Goal: Transaction & Acquisition: Purchase product/service

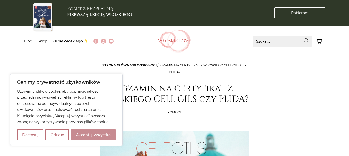
click at [85, 137] on button "Akceptuj wszystko" at bounding box center [93, 134] width 45 height 11
checkbox input "true"
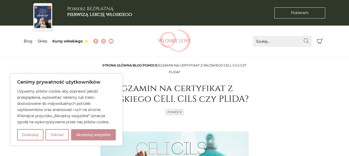
checkbox input "true"
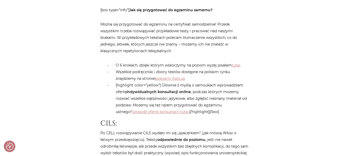
scroll to position [671, 0]
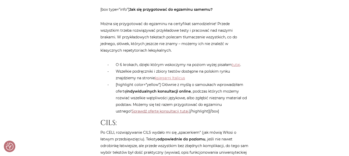
click at [147, 109] on link "Sprawdź ofertę konsultacji tutaj." at bounding box center [161, 111] width 58 height 5
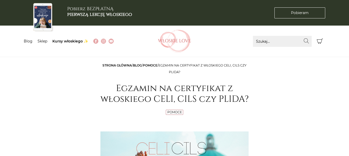
scroll to position [671, 0]
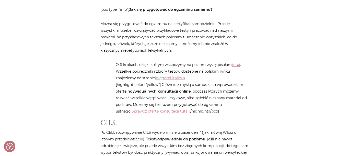
click at [238, 62] on link "tutaj" at bounding box center [236, 64] width 8 height 5
click at [167, 76] on link "księgarni Italicus" at bounding box center [170, 78] width 30 height 5
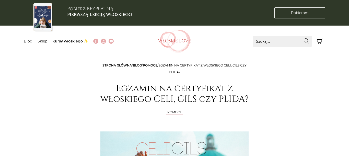
scroll to position [671, 0]
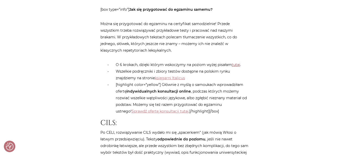
click at [235, 62] on link "tutaj" at bounding box center [236, 64] width 8 height 5
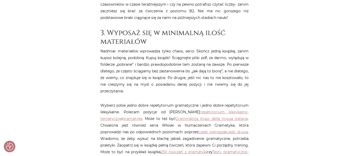
scroll to position [388, 0]
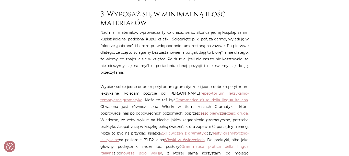
click at [199, 112] on link "część pierwszą" at bounding box center [212, 113] width 27 height 5
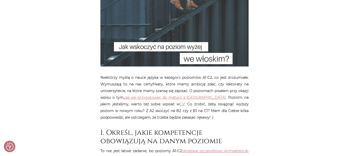
scroll to position [0, 0]
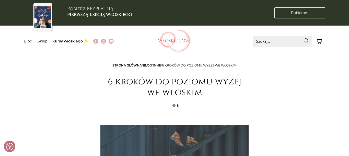
click at [44, 42] on link "Sklep" at bounding box center [43, 41] width 10 height 5
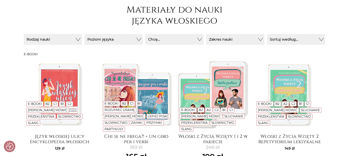
scroll to position [71, 0]
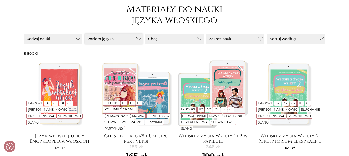
click at [112, 39] on button "Poziom języka" at bounding box center [114, 39] width 58 height 11
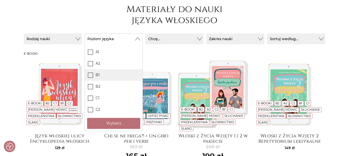
click at [88, 74] on span at bounding box center [90, 75] width 5 height 5
click at [0, 0] on input "B1" at bounding box center [0, 0] width 0 height 0
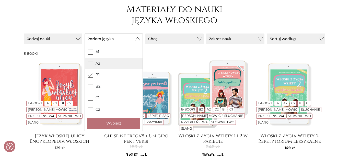
click at [91, 62] on icon at bounding box center [91, 63] width 4 height 4
click at [0, 0] on input "A2" at bounding box center [0, 0] width 0 height 0
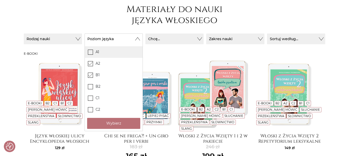
click at [89, 53] on icon at bounding box center [91, 52] width 4 height 4
click at [0, 0] on input "A1" at bounding box center [0, 0] width 0 height 0
click at [57, 39] on button "Rodzaj nauki" at bounding box center [53, 39] width 58 height 11
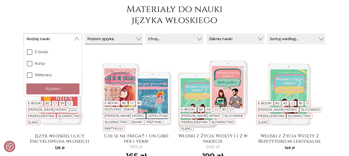
click at [57, 39] on button "Rodzaj nauki" at bounding box center [53, 39] width 58 height 11
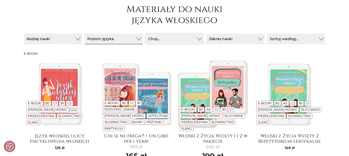
click at [162, 36] on button "Chcę..." at bounding box center [175, 39] width 58 height 11
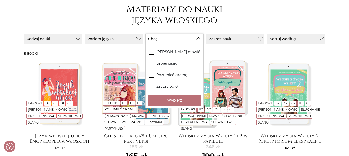
click at [162, 36] on button "Chcę..." at bounding box center [175, 39] width 58 height 11
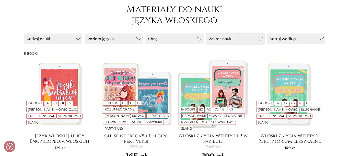
click at [236, 38] on button "Zakres nauki" at bounding box center [235, 39] width 58 height 11
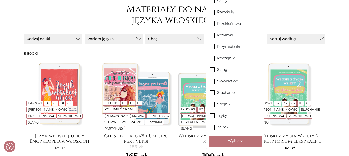
click at [313, 10] on header "Strona główna / sklep Materiały do nauki języka włoskiego" at bounding box center [175, 10] width 302 height 36
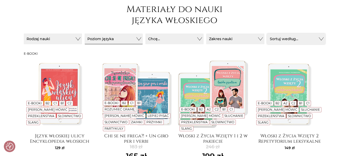
click at [294, 36] on button "Sortuj według..." at bounding box center [296, 39] width 58 height 11
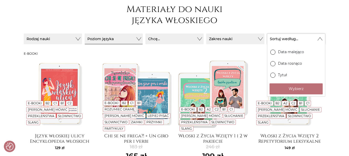
click at [294, 40] on button "Sortuj według..." at bounding box center [296, 39] width 58 height 11
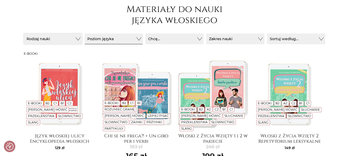
click at [79, 39] on button "Rodzaj nauki" at bounding box center [53, 39] width 58 height 11
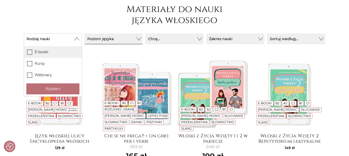
click at [30, 52] on icon at bounding box center [30, 52] width 4 height 4
click at [0, 0] on input "E-booki" at bounding box center [0, 0] width 0 height 0
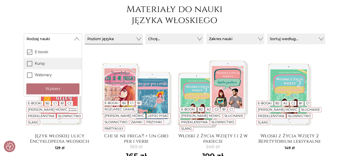
click at [29, 63] on icon at bounding box center [30, 63] width 4 height 4
click at [0, 0] on input "Kursy" at bounding box center [0, 0] width 0 height 0
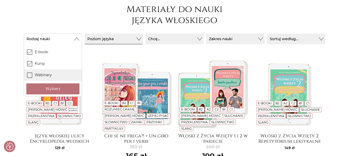
drag, startPoint x: 28, startPoint y: 76, endPoint x: 78, endPoint y: 70, distance: 49.5
click at [28, 76] on icon at bounding box center [30, 75] width 4 height 4
click at [0, 0] on input "Webinary" at bounding box center [0, 0] width 0 height 0
click at [115, 51] on form "Rodzaj nauki E-booki Kursy" at bounding box center [175, 43] width 302 height 18
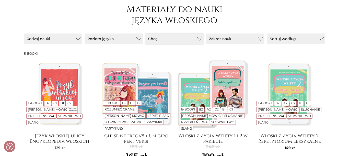
click at [194, 39] on button "Chcę..." at bounding box center [175, 39] width 58 height 11
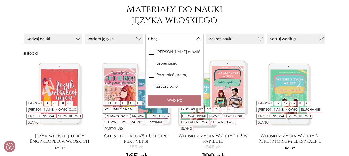
click at [224, 49] on form "Rodzaj nauki E-booki Kursy" at bounding box center [175, 43] width 302 height 18
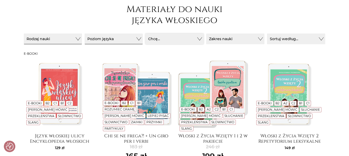
click at [155, 40] on button "Chcę..." at bounding box center [175, 39] width 58 height 11
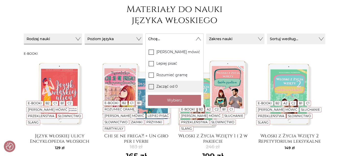
drag, startPoint x: 147, startPoint y: 84, endPoint x: 152, endPoint y: 84, distance: 5.9
click at [147, 84] on label "Zacząć od 0" at bounding box center [175, 87] width 58 height 12
click at [0, 0] on input "Zacząć od 0" at bounding box center [0, 0] width 0 height 0
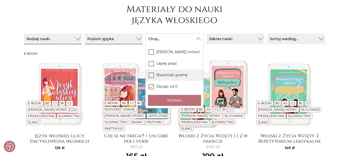
click at [151, 77] on icon at bounding box center [151, 75] width 4 height 4
click at [0, 0] on input "Rozumieć gramę" at bounding box center [0, 0] width 0 height 0
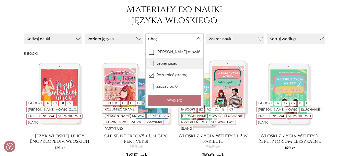
click at [153, 62] on icon at bounding box center [151, 63] width 4 height 4
click at [0, 0] on input "Lepiej pisać" at bounding box center [0, 0] width 0 height 0
drag, startPoint x: 151, startPoint y: 52, endPoint x: 126, endPoint y: 46, distance: 25.8
click at [150, 52] on icon at bounding box center [151, 52] width 4 height 4
click at [126, 49] on form "Rodzaj nauki E-booki Kursy" at bounding box center [175, 43] width 302 height 18
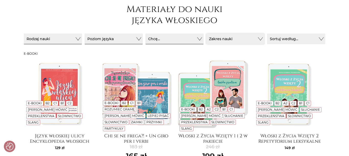
click at [233, 39] on button "Zakres nauki" at bounding box center [235, 39] width 58 height 11
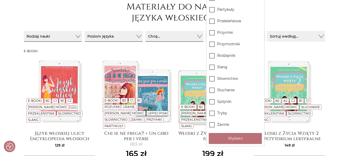
scroll to position [0, 0]
